Goal: Book appointment/travel/reservation

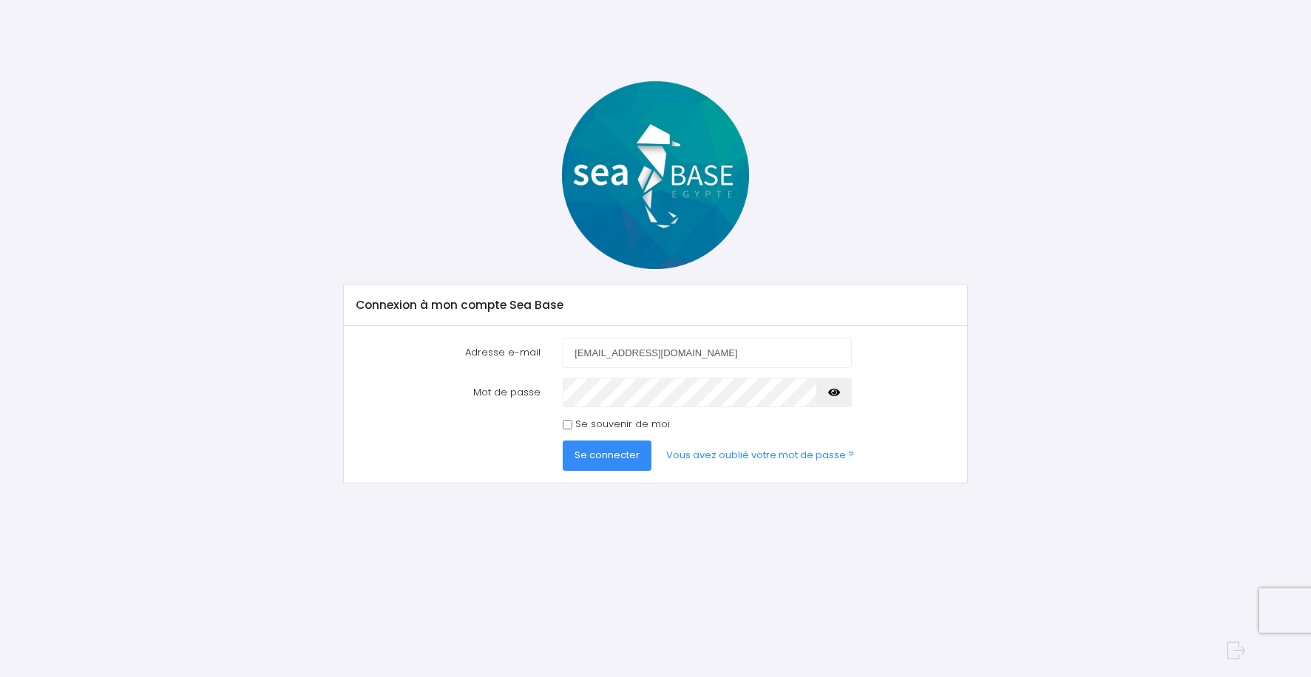
type input "[EMAIL_ADDRESS][DOMAIN_NAME]"
click at [738, 456] on link "Vous avez oublié votre mot de passe ?" at bounding box center [759, 456] width 211 height 30
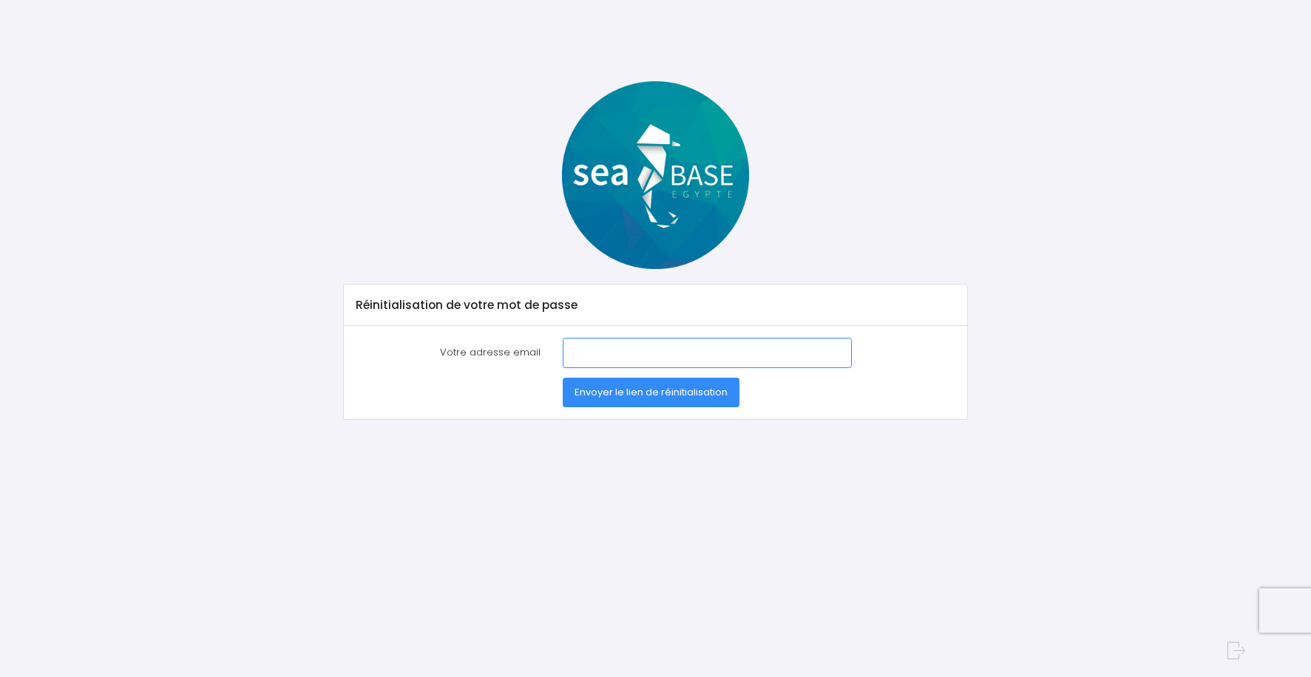
click at [569, 353] on input "Votre adresse email" at bounding box center [707, 353] width 288 height 30
type input "[EMAIL_ADDRESS][DOMAIN_NAME]"
click at [648, 394] on span "Envoyer le lien de réinitialisation" at bounding box center [651, 392] width 153 height 14
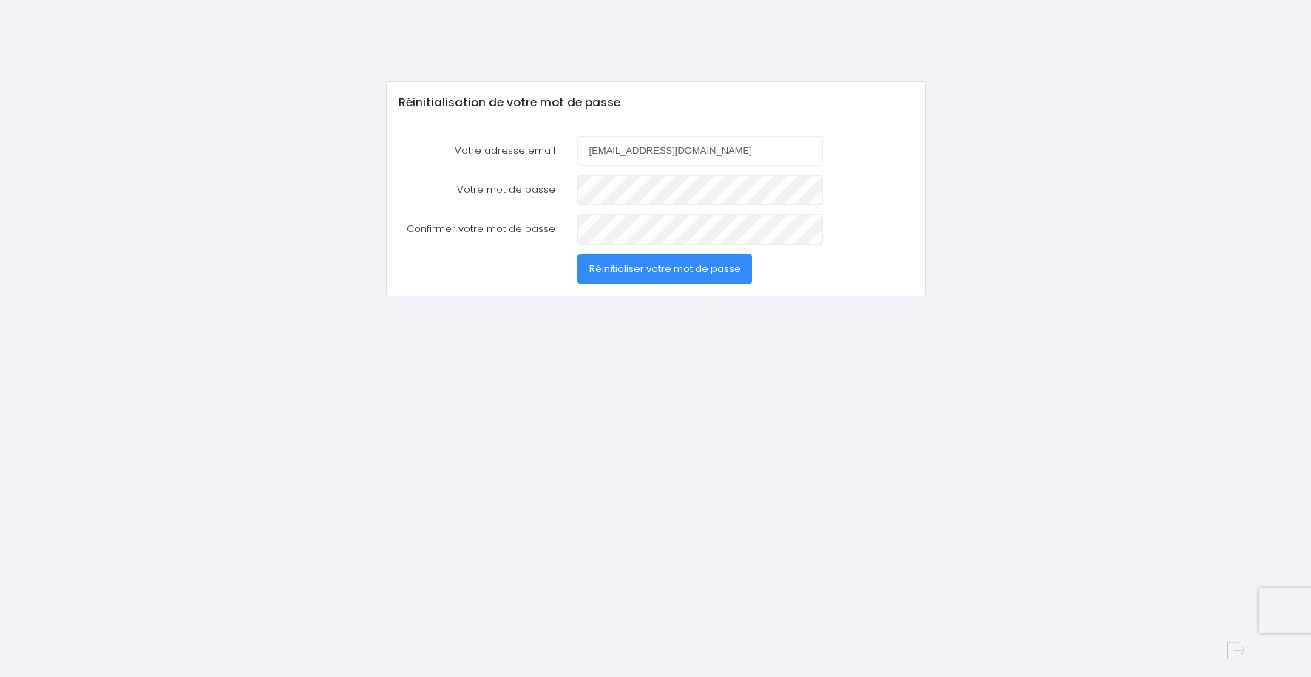
type input "[EMAIL_ADDRESS][DOMAIN_NAME]"
click at [637, 267] on span "Réinitialiser votre mot de passe" at bounding box center [665, 269] width 152 height 14
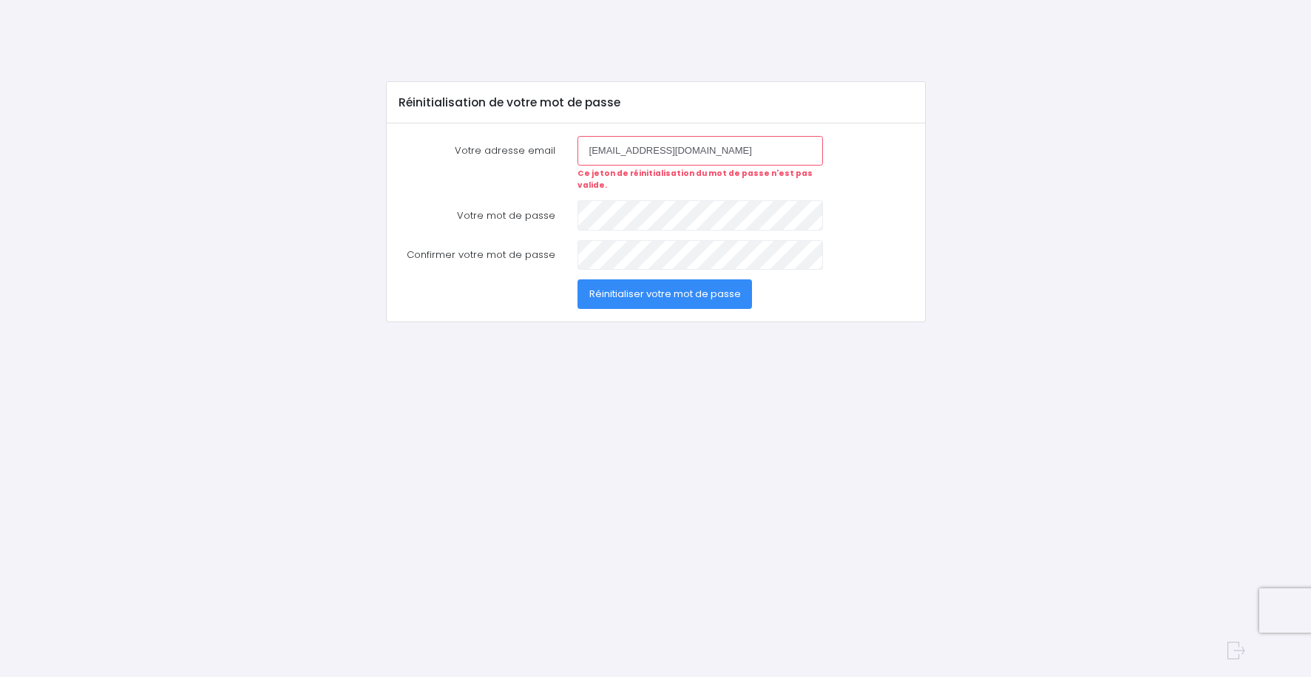
click at [534, 50] on div "Réinitialisation de votre mot de passe Votre adresse email [EMAIL_ADDRESS][DOMA…" at bounding box center [655, 313] width 1311 height 626
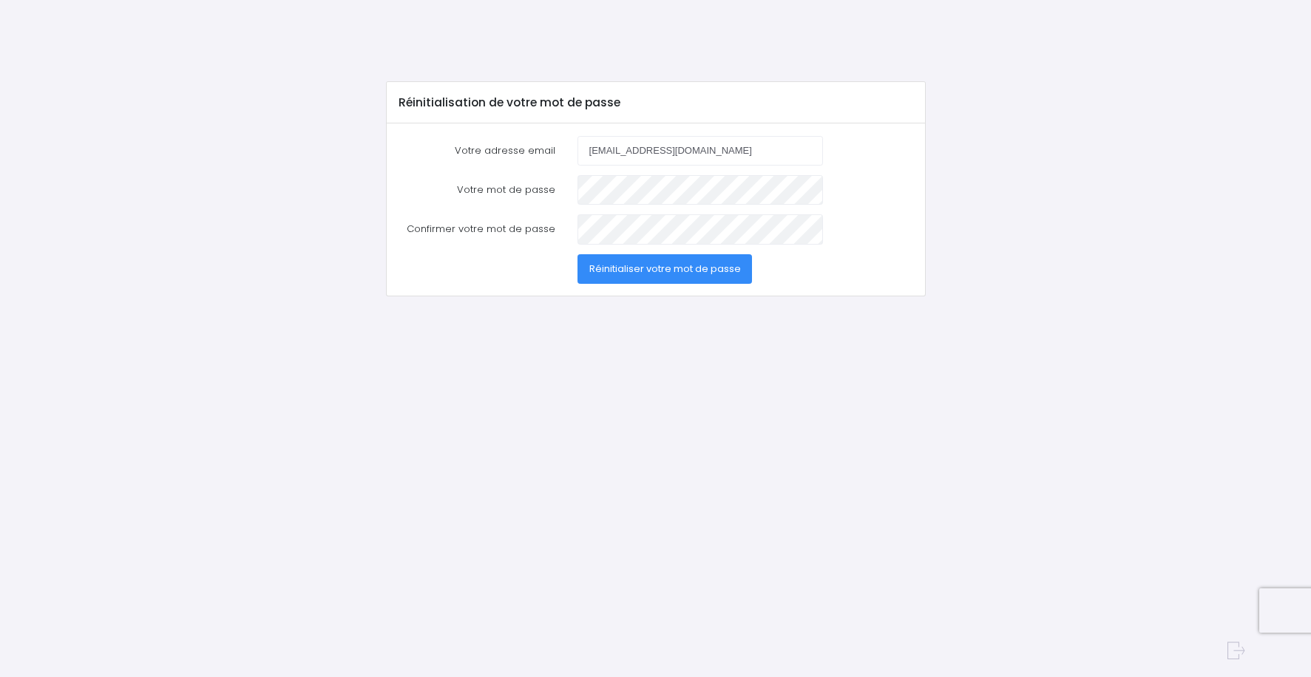
type input "[EMAIL_ADDRESS][DOMAIN_NAME]"
click at [663, 269] on span "Réinitialiser votre mot de passe" at bounding box center [665, 269] width 152 height 14
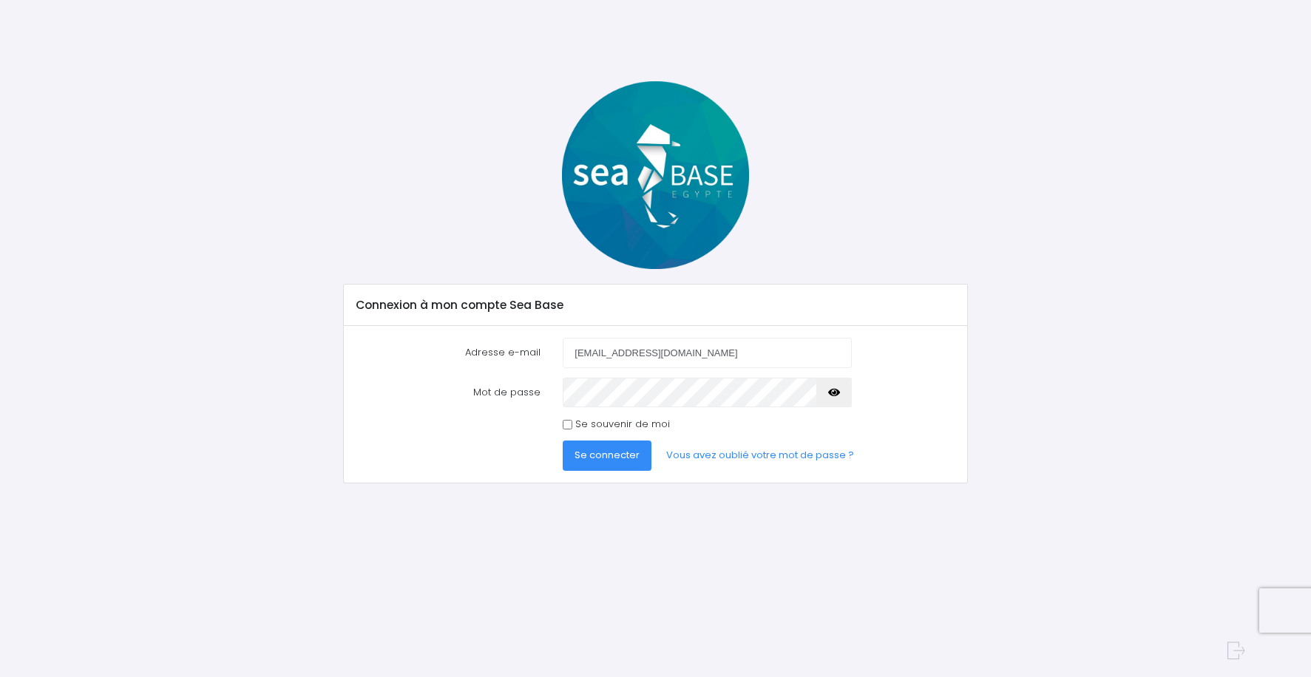
type input "[EMAIL_ADDRESS][DOMAIN_NAME]"
click at [609, 456] on span "Se connecter" at bounding box center [607, 455] width 65 height 14
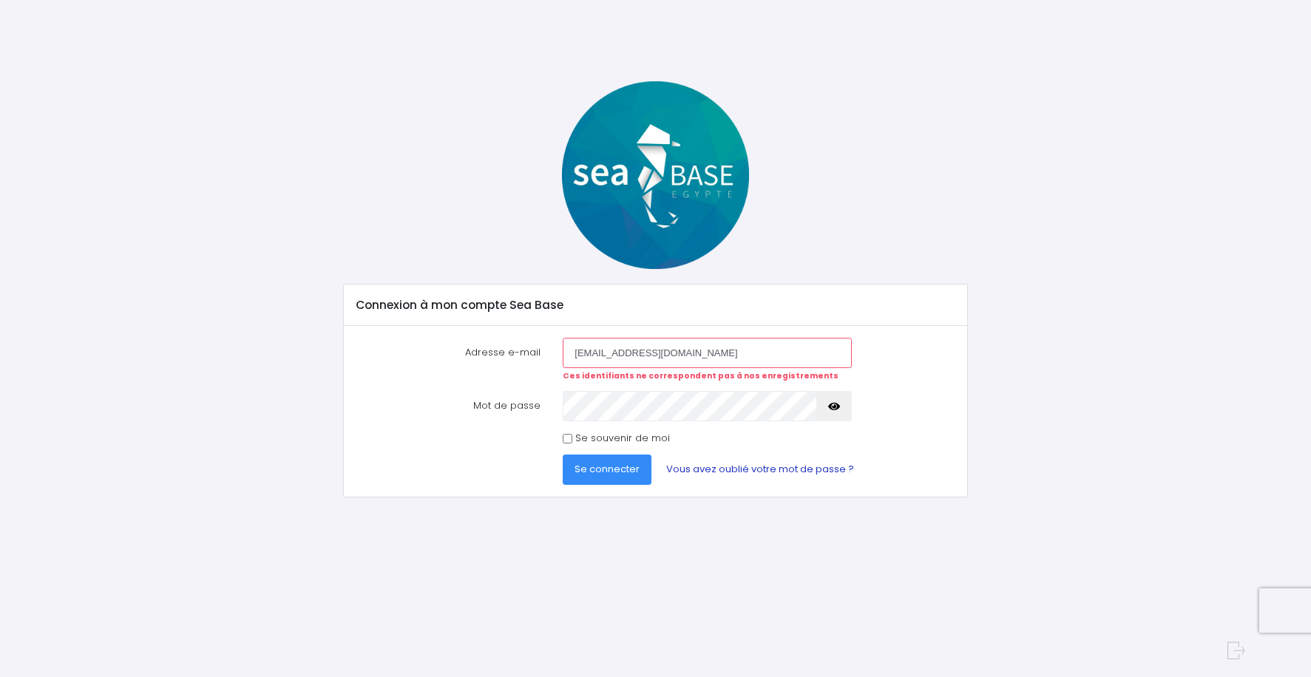
click at [739, 472] on link "Vous avez oublié votre mot de passe ?" at bounding box center [759, 470] width 211 height 30
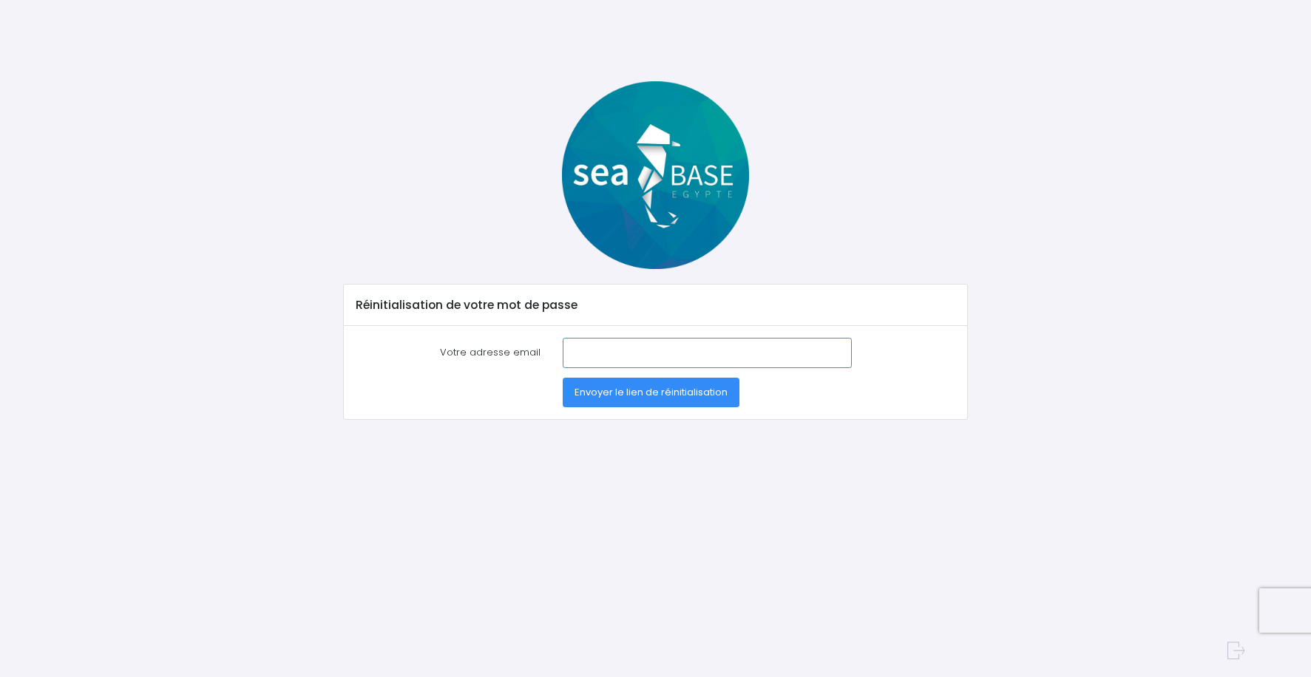
click at [569, 351] on input "Votre adresse email" at bounding box center [707, 353] width 288 height 30
type input "[EMAIL_ADDRESS][DOMAIN_NAME]"
click at [644, 392] on span "Envoyer le lien de réinitialisation" at bounding box center [651, 392] width 153 height 14
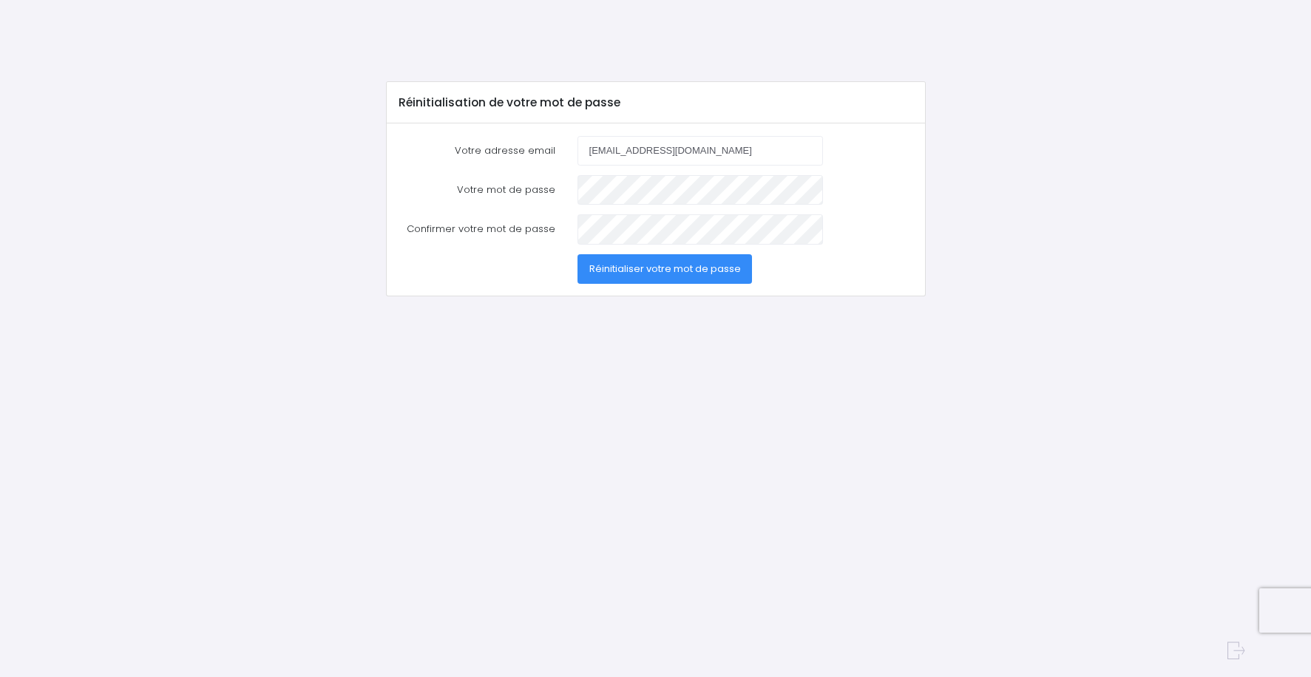
type input "[EMAIL_ADDRESS][DOMAIN_NAME]"
click at [674, 267] on span "Réinitialiser votre mot de passe" at bounding box center [665, 269] width 152 height 14
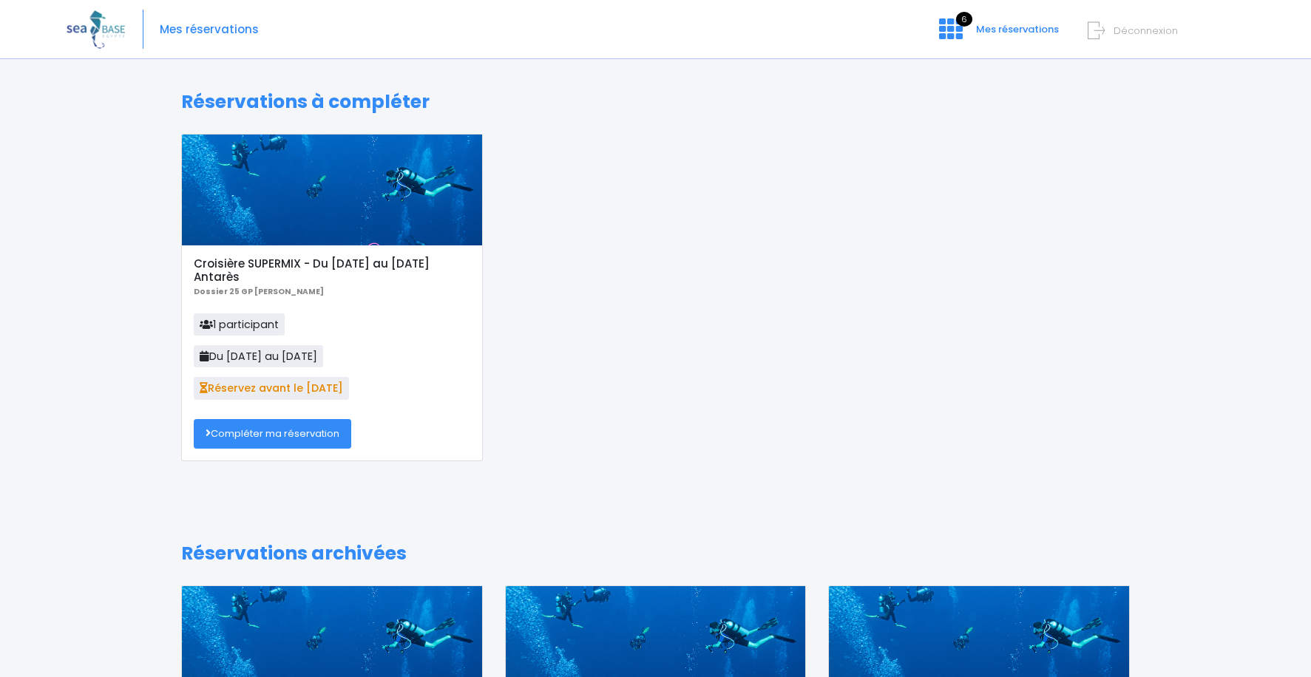
click at [130, 308] on div "Réservations à compléter Croisière SUPERMIX - Du [DATE] au [DATE] Antarès Dossi…" at bounding box center [656, 650] width 1178 height 1162
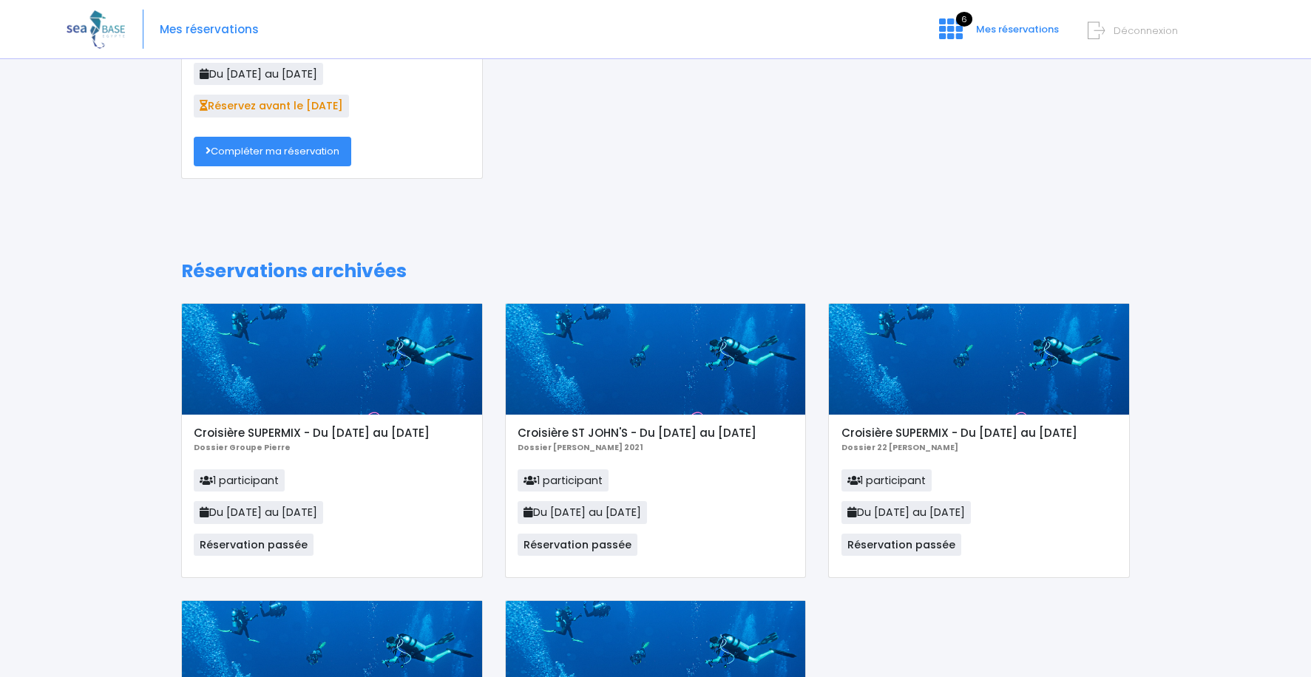
scroll to position [104, 0]
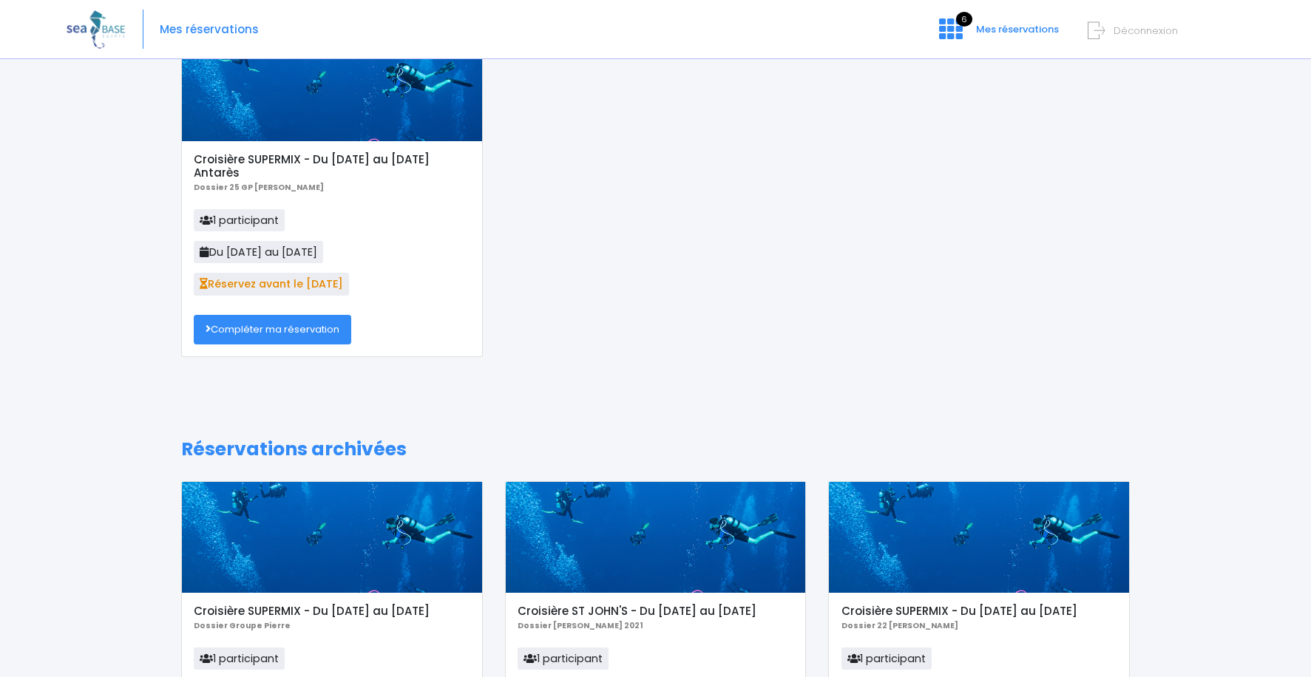
click at [267, 332] on link "Compléter ma réservation" at bounding box center [273, 330] width 158 height 30
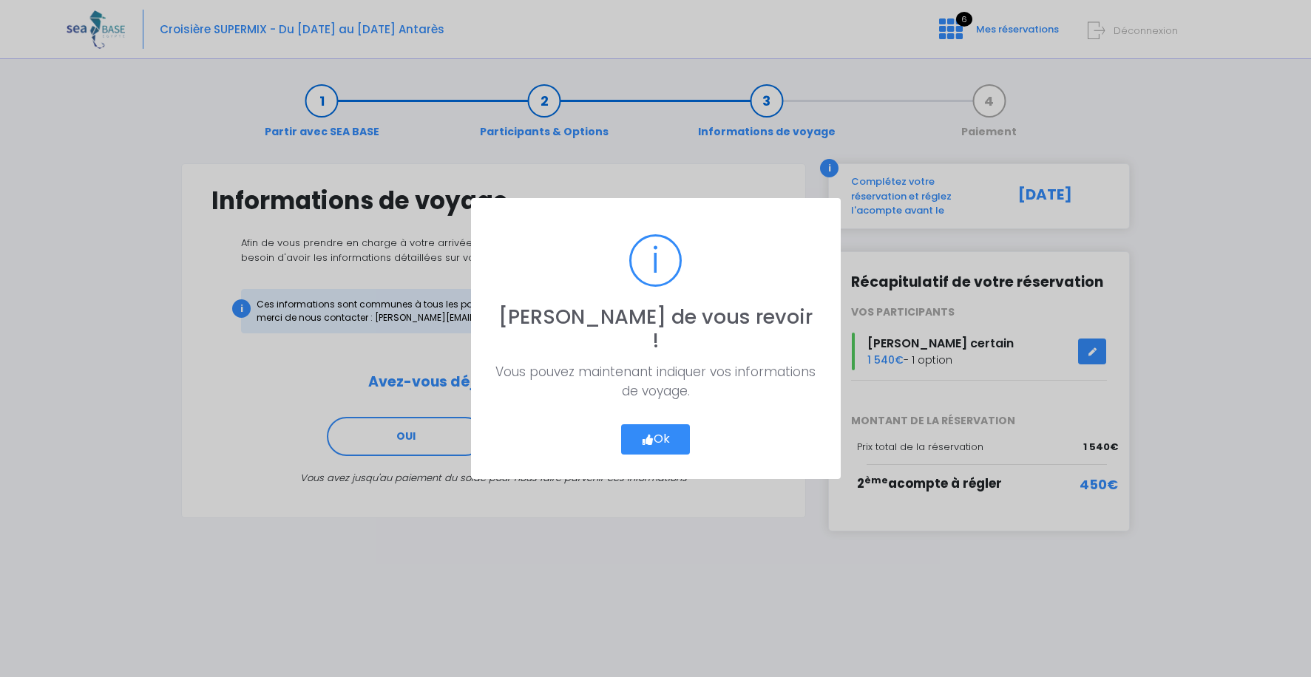
click at [660, 427] on button "Ok" at bounding box center [656, 439] width 70 height 31
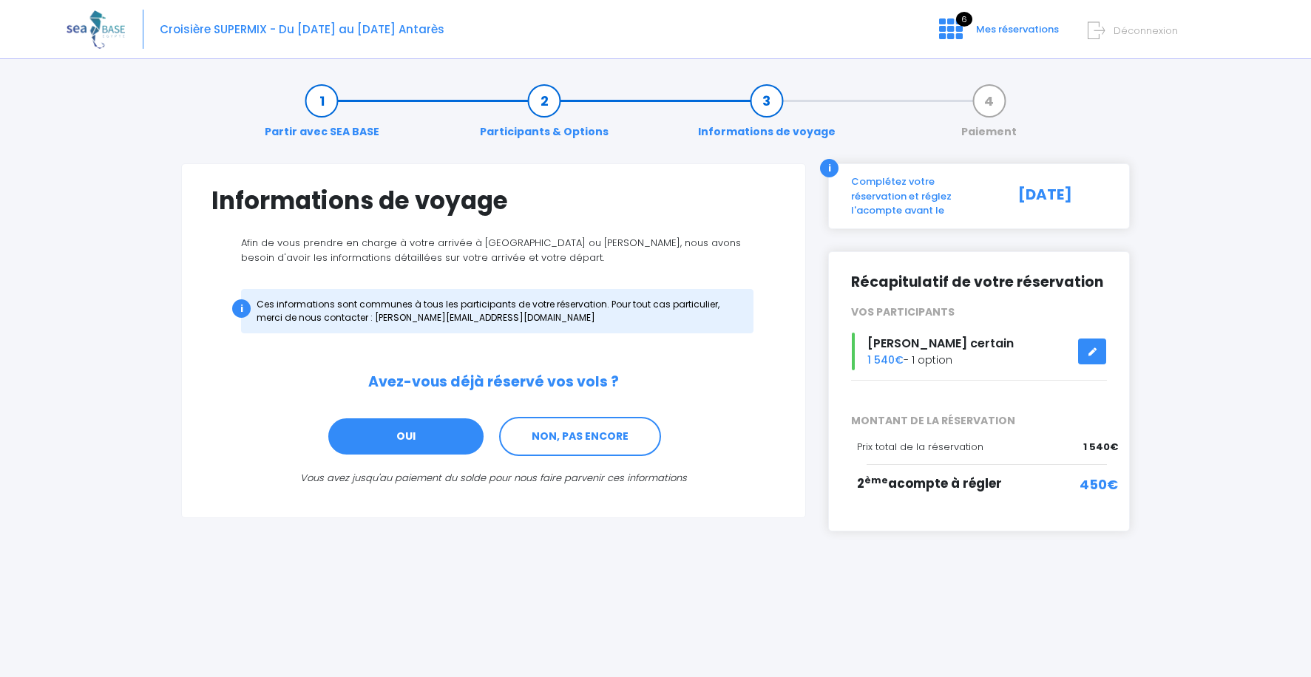
click at [402, 438] on link "OUI" at bounding box center [406, 437] width 158 height 40
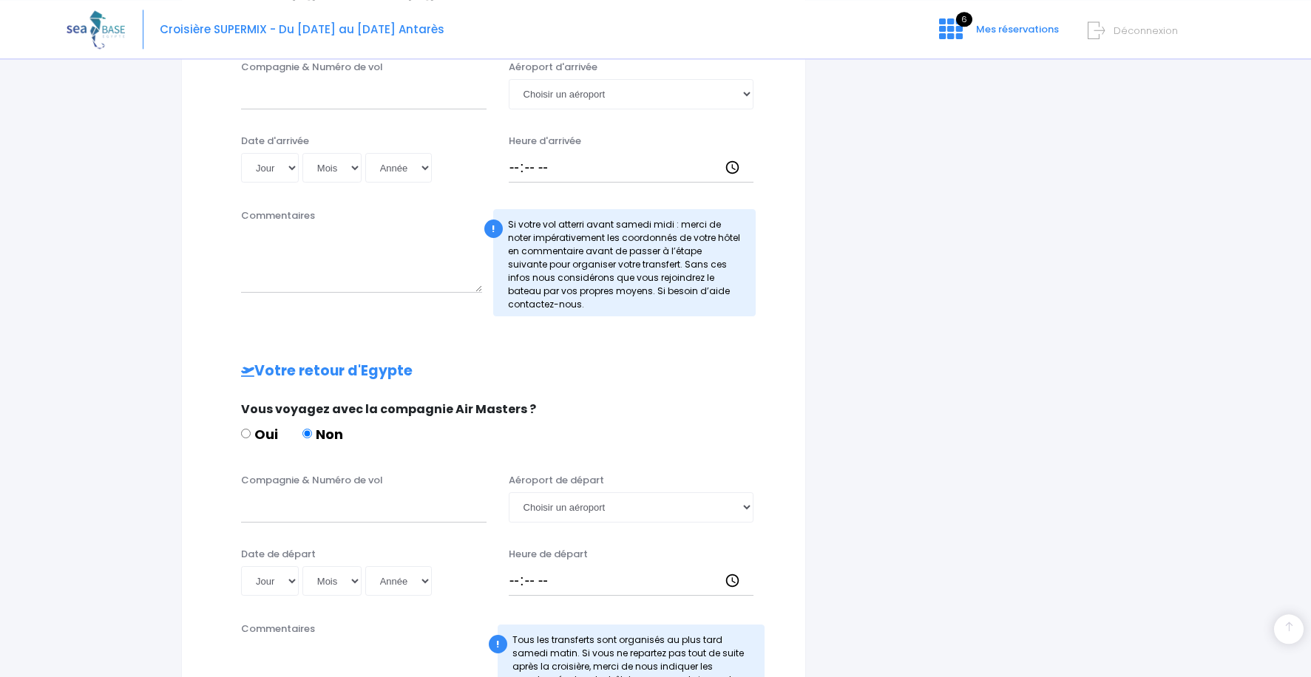
scroll to position [521, 0]
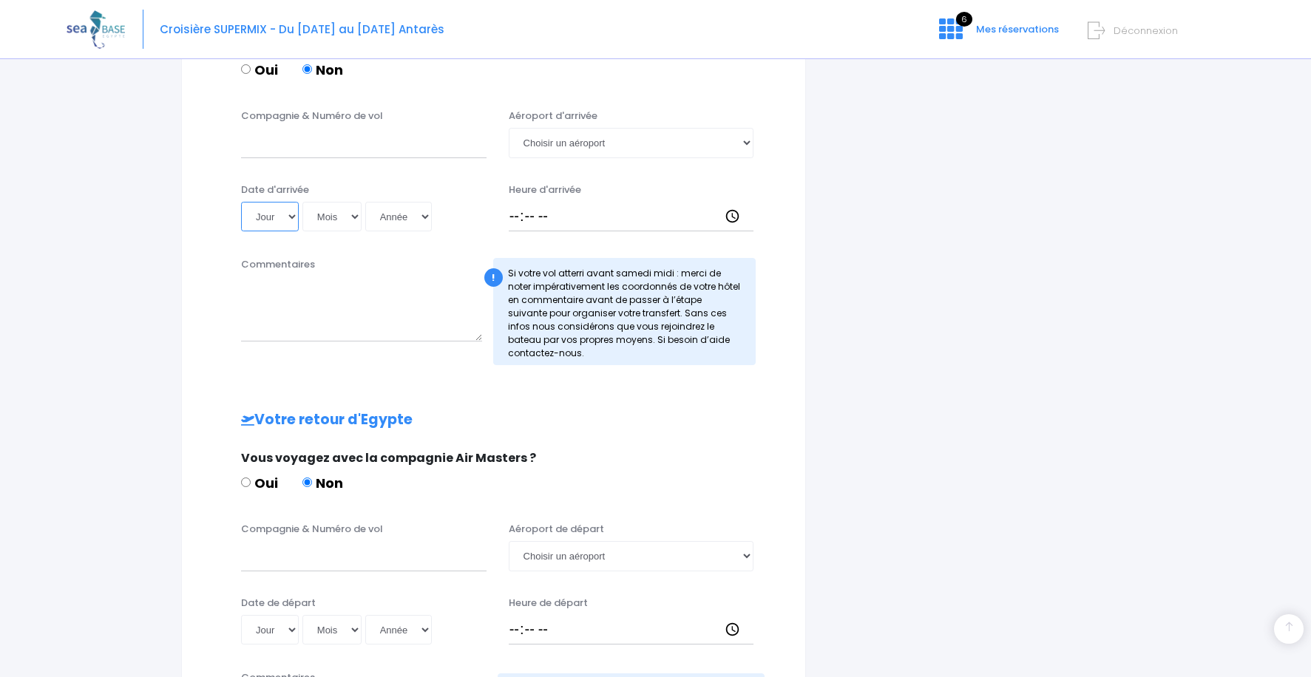
click at [241, 202] on select "Jour 01 02 03 04 05 06 07 08 09 10 11 12 13 14 15 16 17 18 19 20 21 22 23 24 25…" at bounding box center [270, 217] width 58 height 30
select select "29"
click option "29" at bounding box center [0, 0] width 0 height 0
click at [302, 202] on select "Mois 01 02 03 04 05 06 07 08 09 10 11 12" at bounding box center [331, 217] width 59 height 30
select select "11"
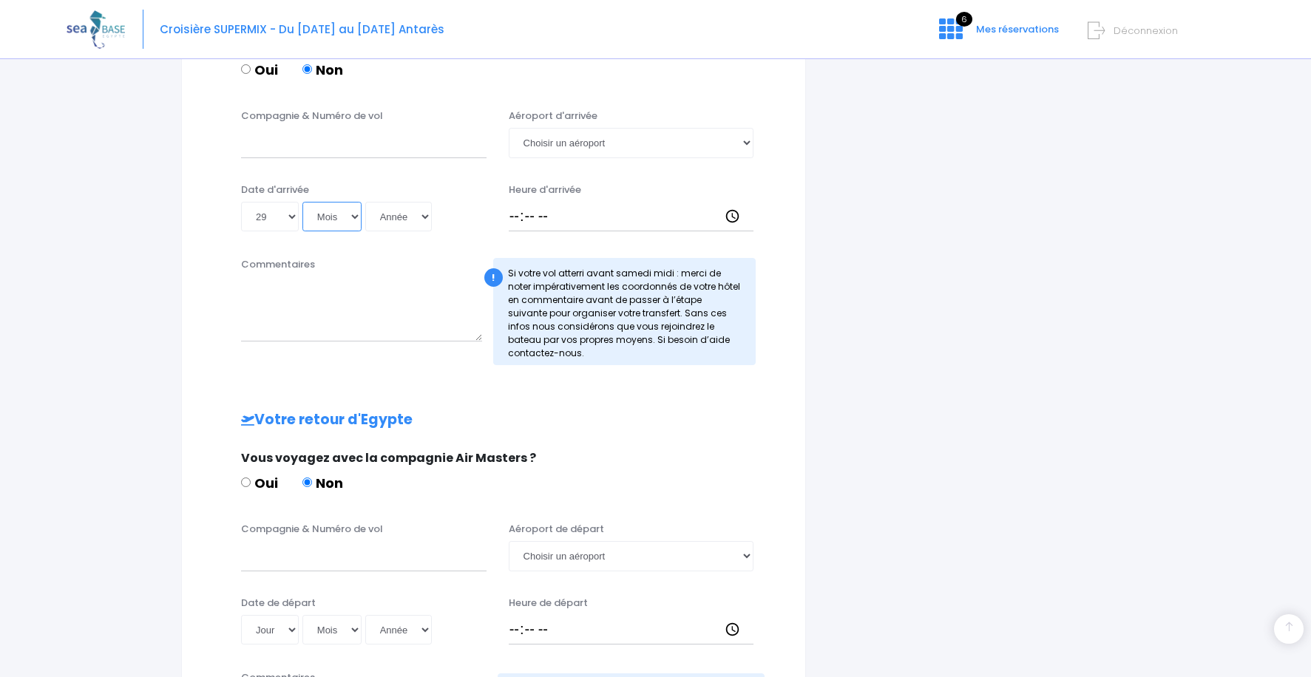
click option "11" at bounding box center [0, 0] width 0 height 0
click at [365, 202] on select "Année 2045 2044 2043 2042 2041 2040 2039 2038 2037 2036 2035 2034 2033 2032 203…" at bounding box center [398, 217] width 67 height 30
select select "2025"
click option "2025" at bounding box center [0, 0] width 0 height 0
type input "2025-11-29"
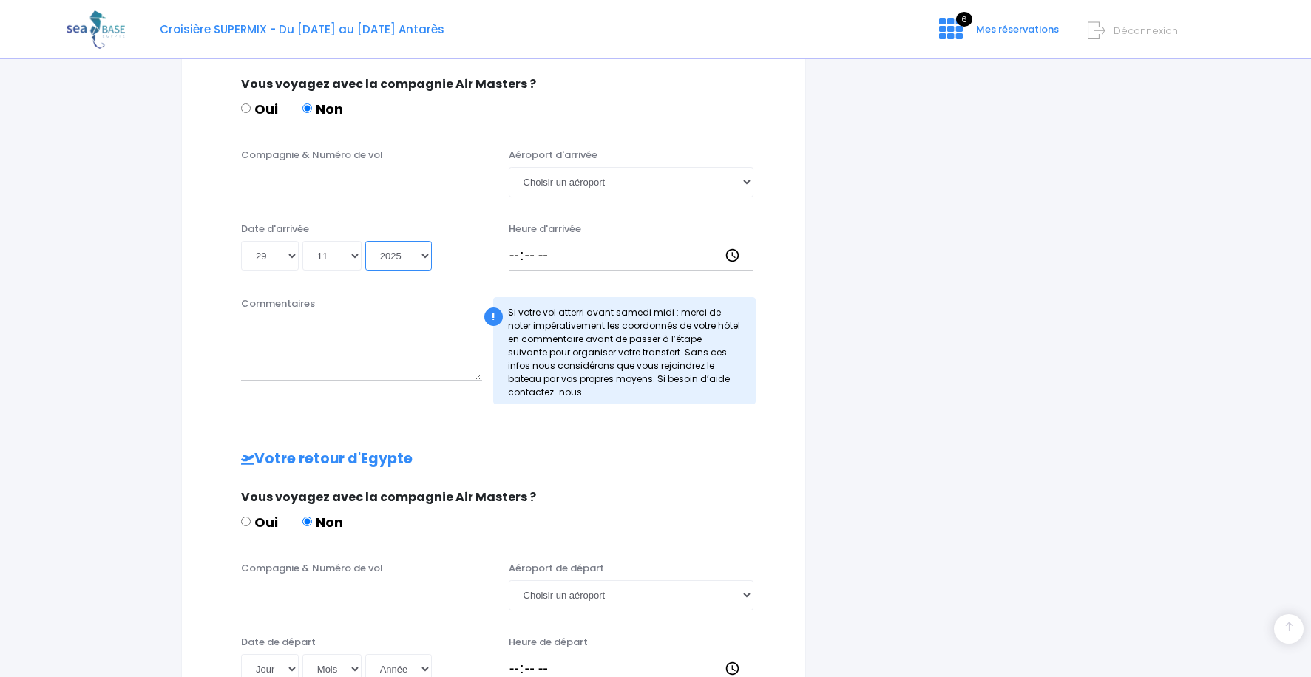
scroll to position [445, 0]
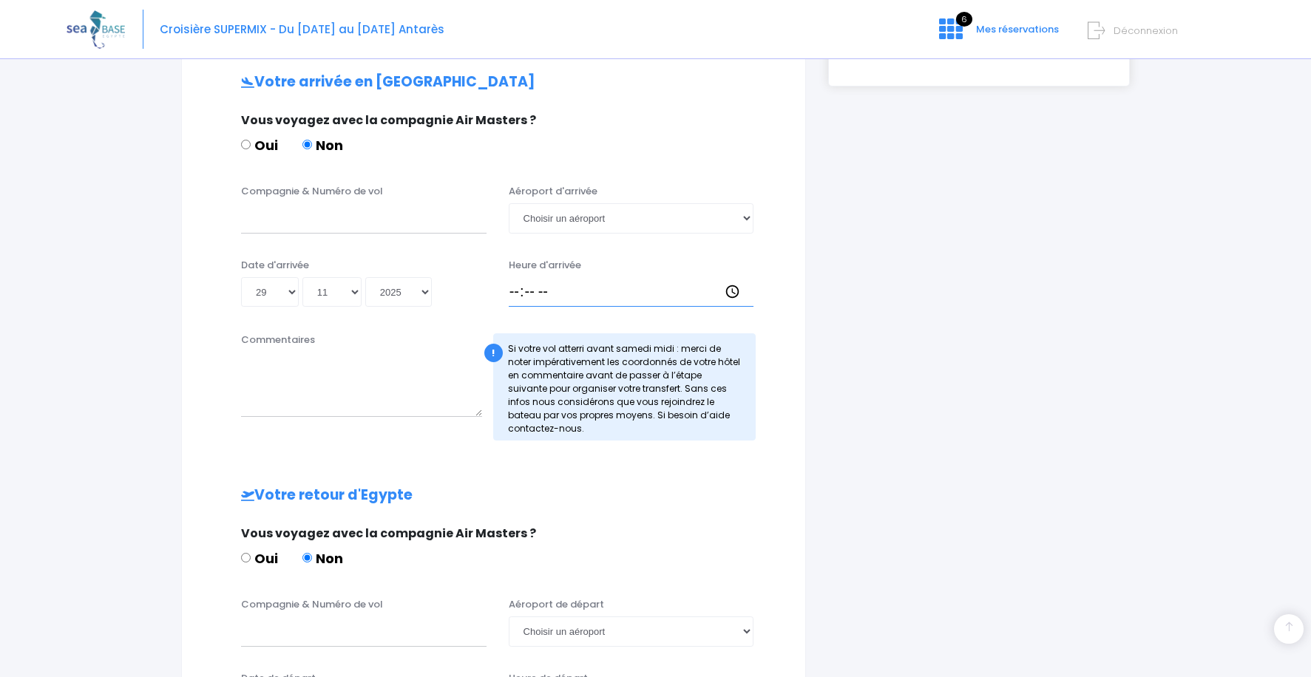
click at [512, 286] on input "Heure d'arrivée" at bounding box center [632, 292] width 246 height 30
type input "14:45"
click at [509, 203] on select "Choisir un aéroport Hurghada Marsa Alam" at bounding box center [632, 218] width 246 height 30
select select "Hurghada"
click option "Hurghada" at bounding box center [0, 0] width 0 height 0
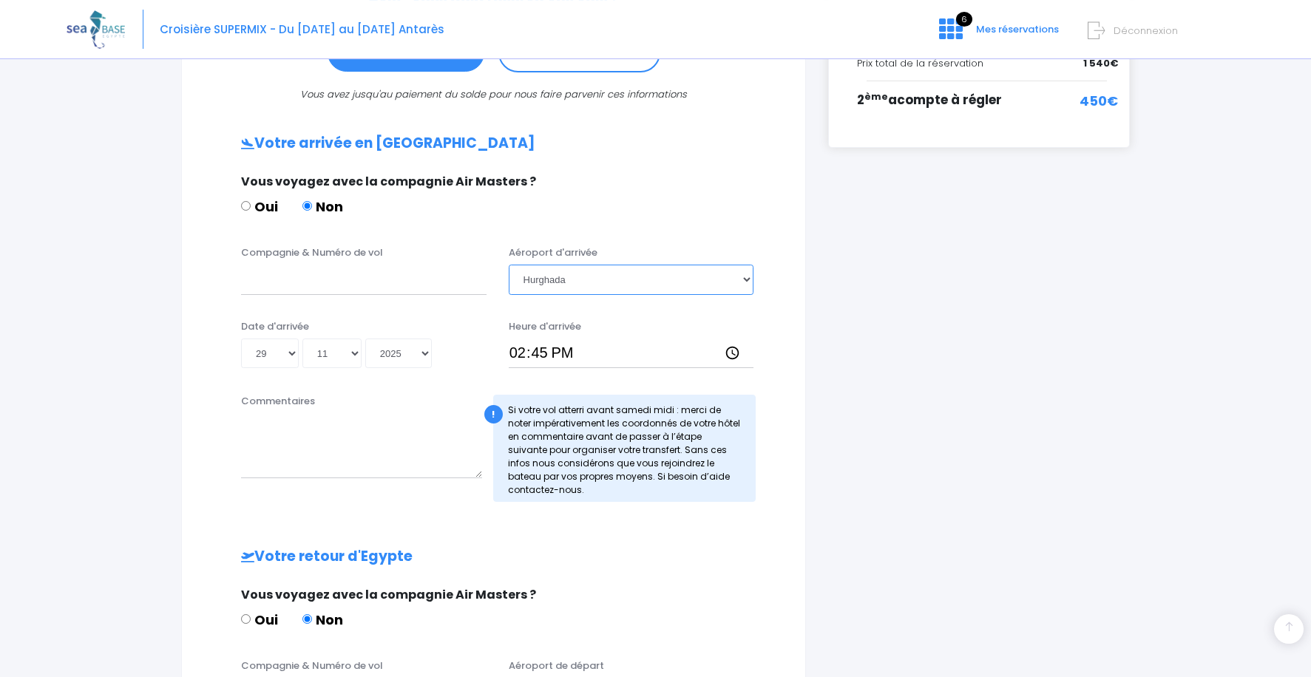
scroll to position [370, 0]
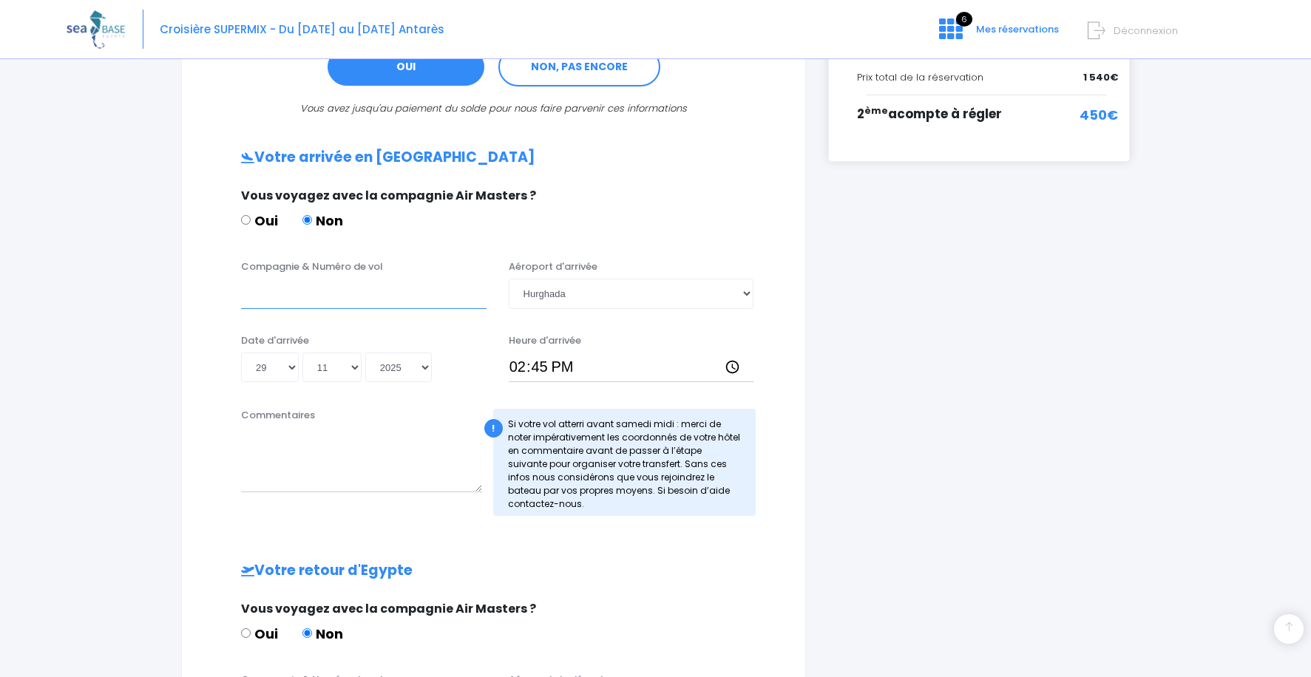
click at [256, 298] on input "Compagnie & Numéro de vol" at bounding box center [364, 294] width 246 height 30
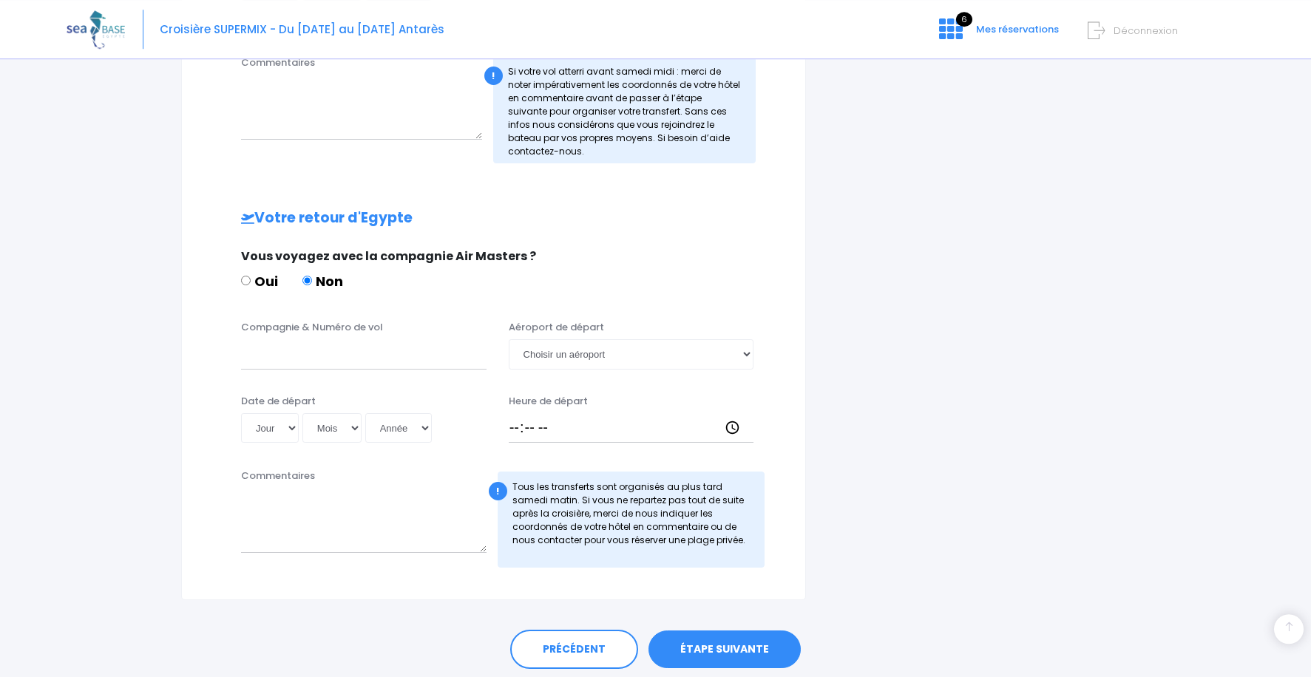
scroll to position [747, 0]
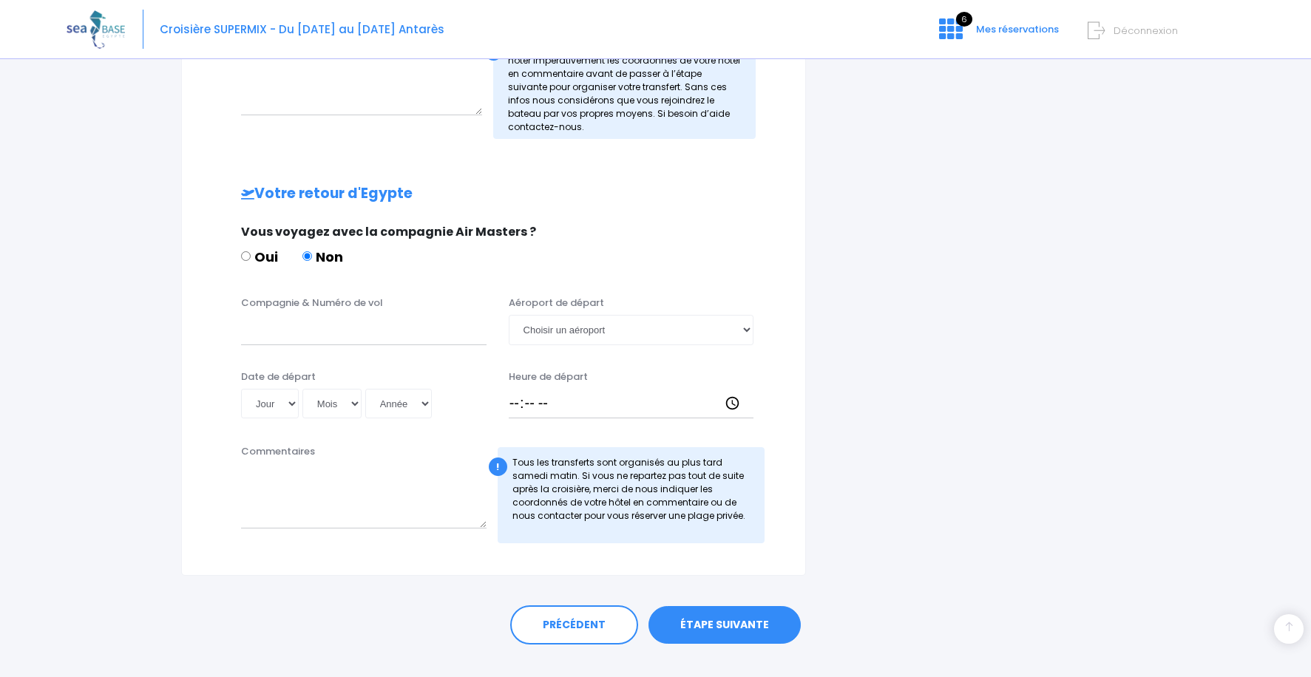
type input "Transavia"
click at [285, 334] on input "Compagnie & Numéro de vol" at bounding box center [364, 330] width 246 height 30
type input "Transavia"
click at [241, 389] on select "Jour 01 02 03 04 05 06 07 08 09 10 11 12 13 14 15 16 17 18 19 20 21 22 23 24 25…" at bounding box center [270, 404] width 58 height 30
select select "06"
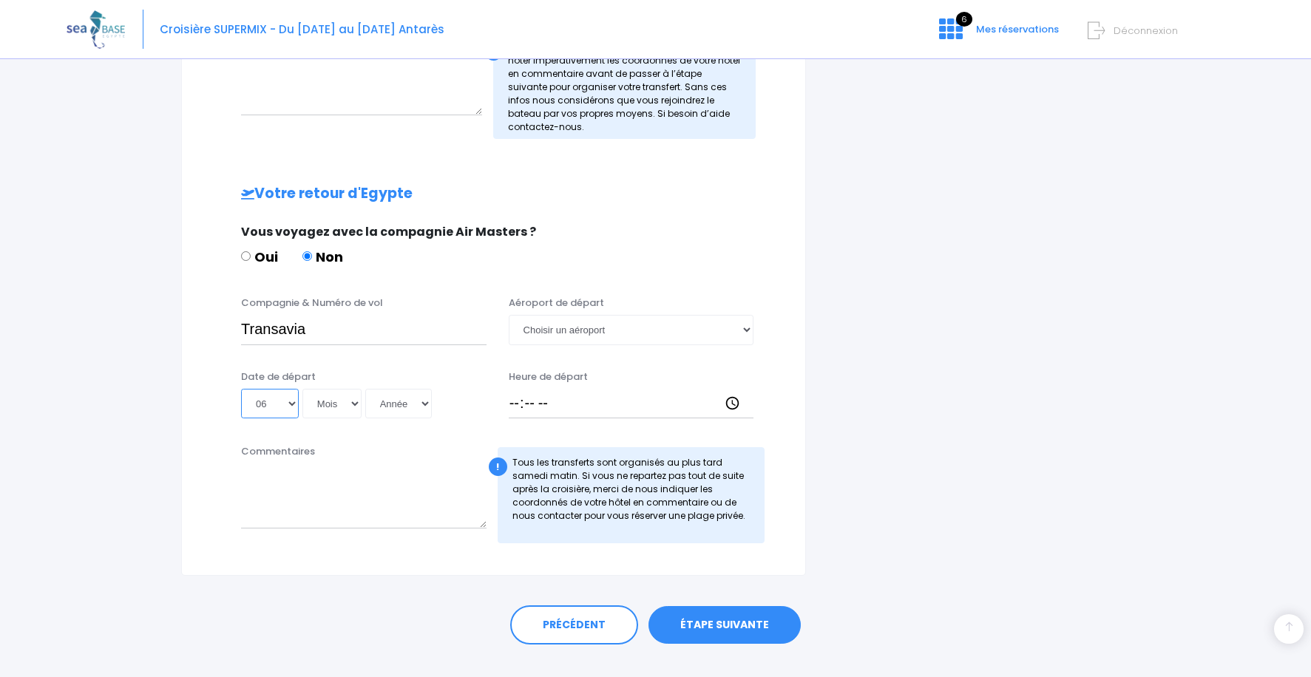
click option "06" at bounding box center [0, 0] width 0 height 0
click at [302, 389] on select "Mois 01 02 03 04 05 06 07 08 09 10 11 12" at bounding box center [331, 404] width 59 height 30
select select "12"
click option "12" at bounding box center [0, 0] width 0 height 0
click at [365, 389] on select "Année 2045 2044 2043 2042 2041 2040 2039 2038 2037 2036 2035 2034 2033 2032 203…" at bounding box center [398, 404] width 67 height 30
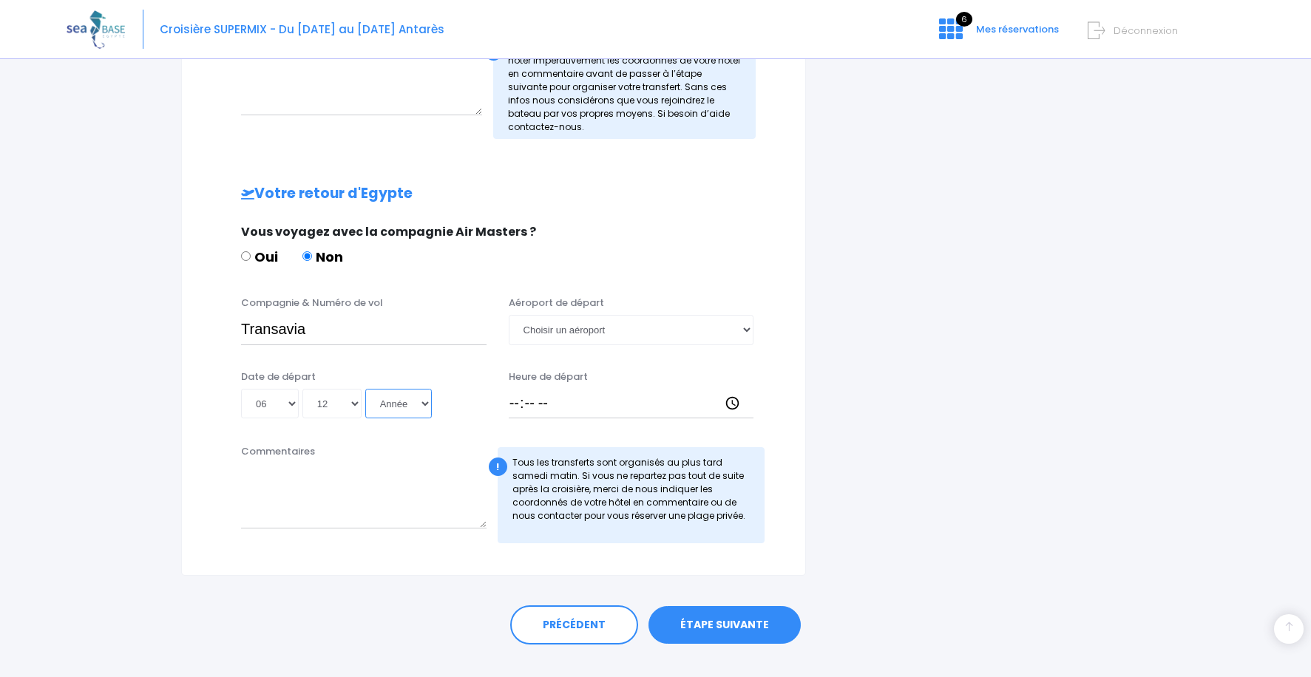
select select "2025"
click option "2025" at bounding box center [0, 0] width 0 height 0
type input "2025-12-06"
click at [517, 404] on input "Heure de départ" at bounding box center [632, 404] width 246 height 30
type input "15:40"
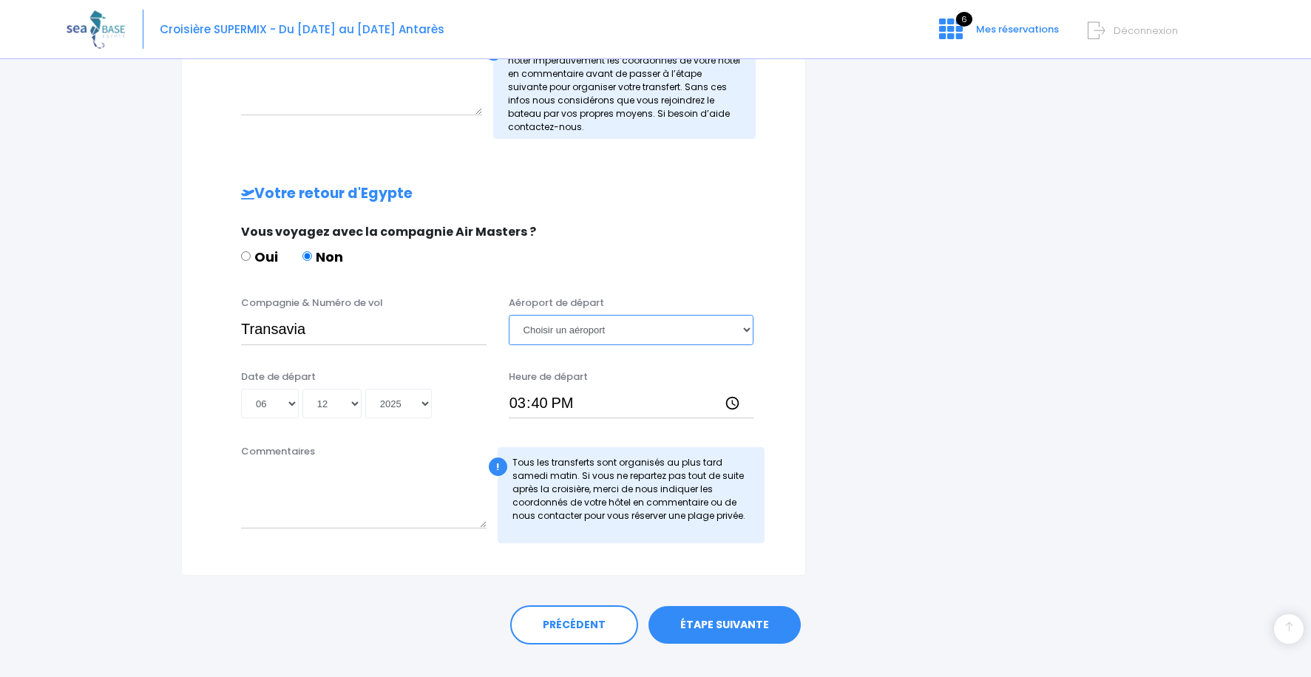
click at [509, 315] on select "Choisir un aéroport Hurghada Marsa Alam" at bounding box center [632, 330] width 246 height 30
select select "Hurghada"
click option "Hurghada" at bounding box center [0, 0] width 0 height 0
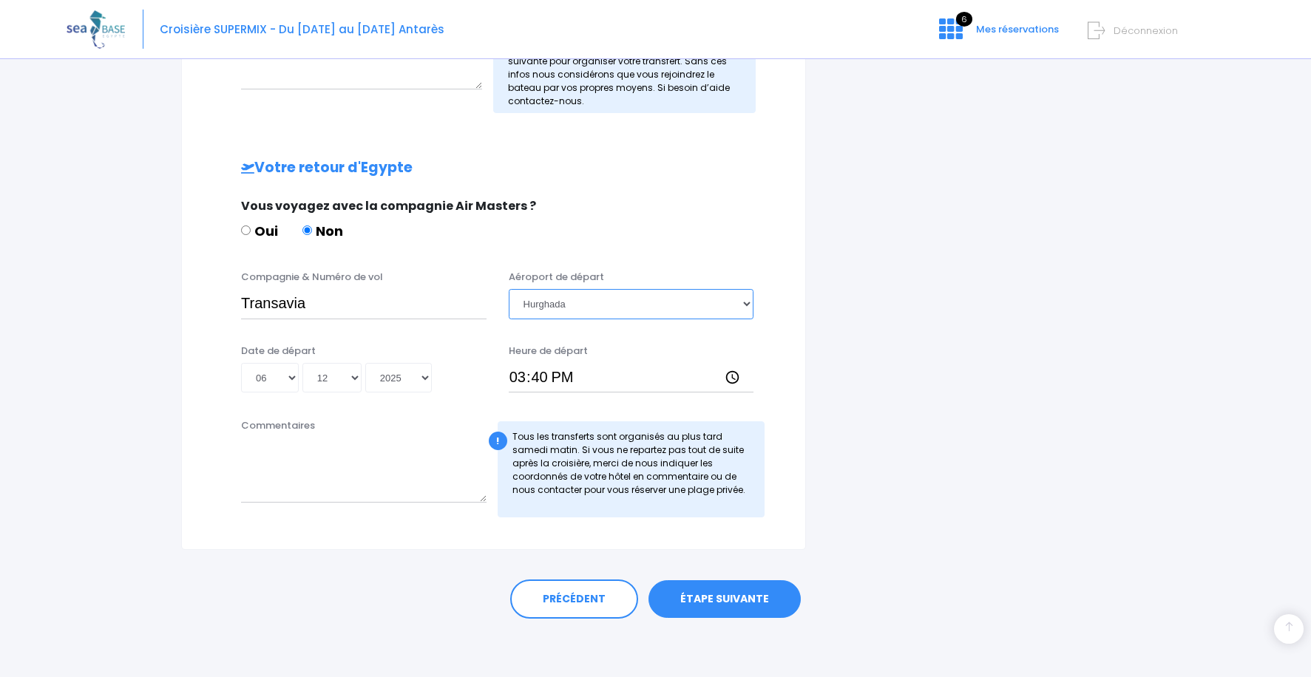
scroll to position [774, 0]
click at [725, 594] on link "ÉTAPE SUIVANTE" at bounding box center [725, 599] width 152 height 38
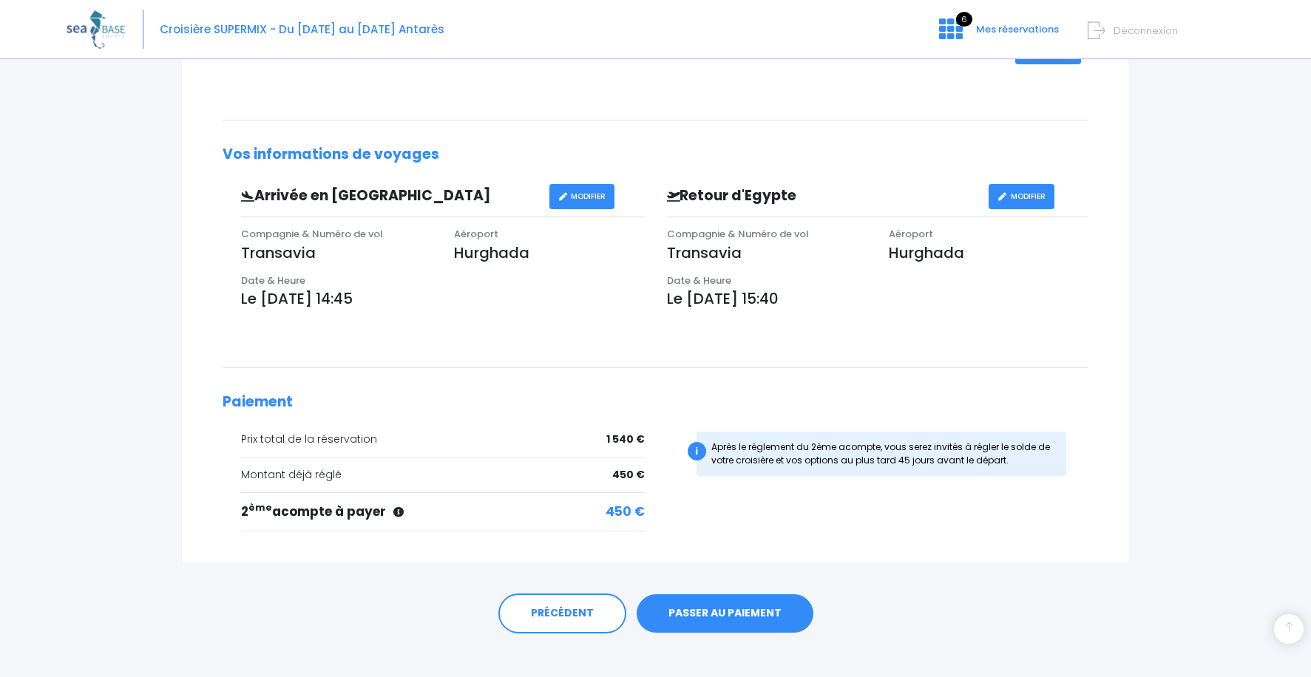
scroll to position [349, 0]
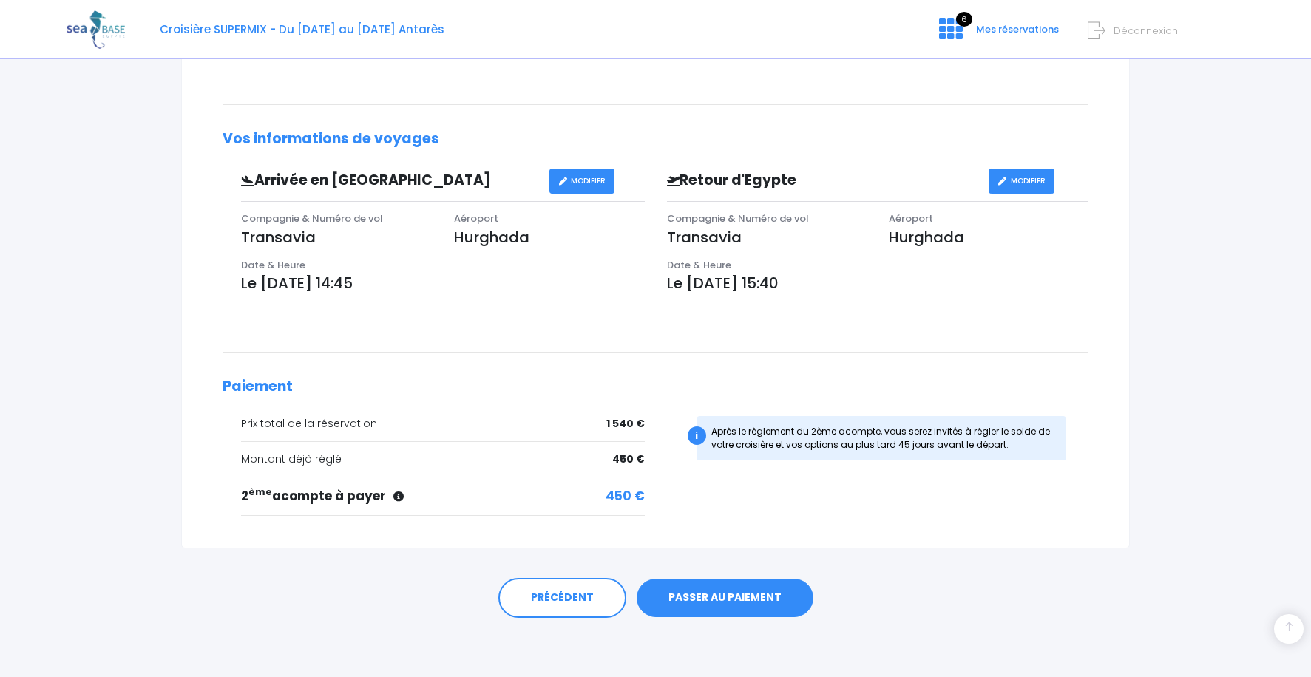
click at [718, 598] on link "PASSER AU PAIEMENT" at bounding box center [725, 598] width 177 height 38
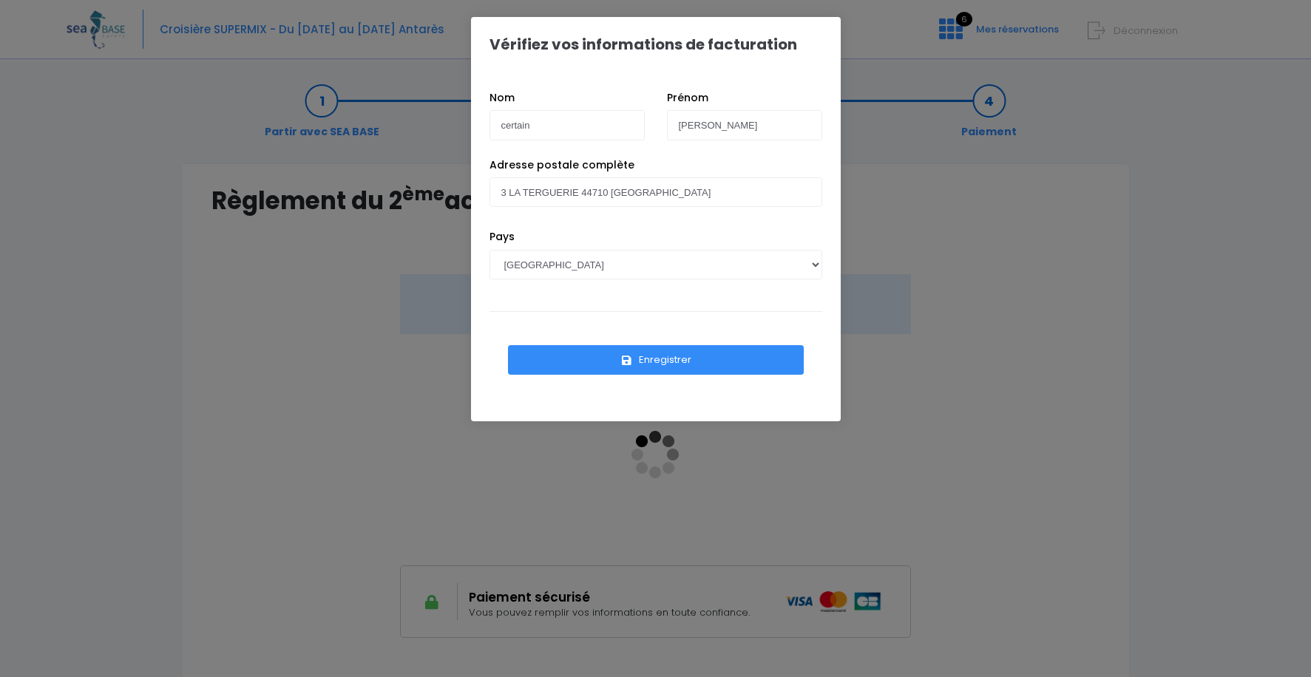
click at [665, 360] on button "Enregistrer" at bounding box center [656, 360] width 296 height 30
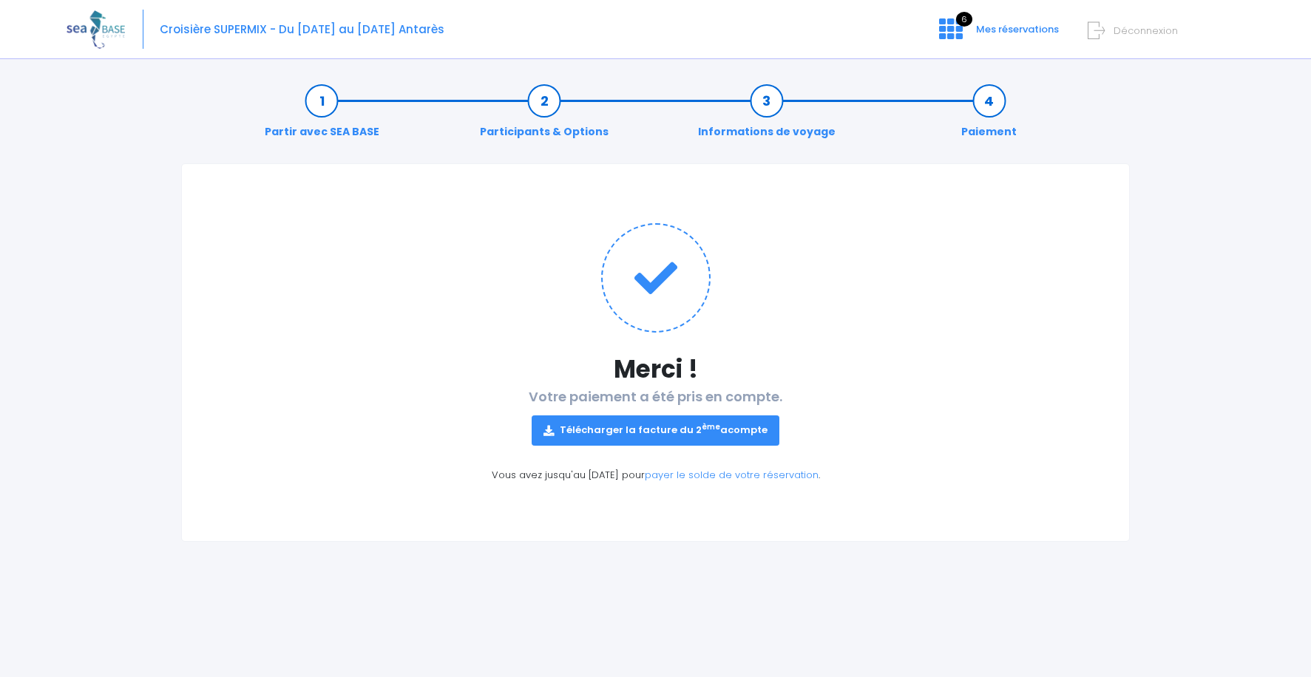
click at [646, 430] on link "Télécharger la facture du 2 ème acompte" at bounding box center [656, 431] width 248 height 30
